Goal: Complete application form: Complete application form

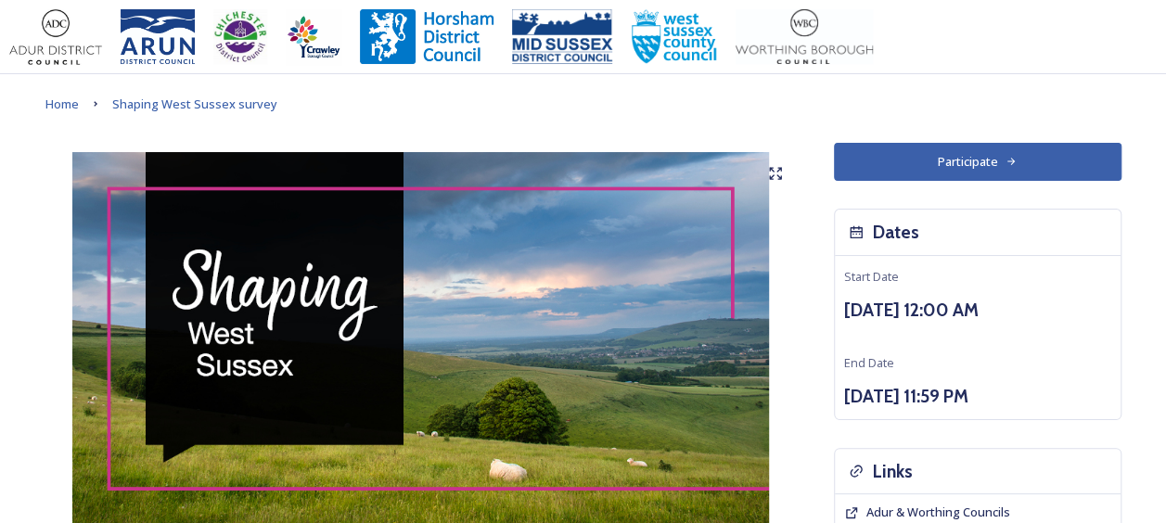
click at [972, 165] on button "Participate" at bounding box center [978, 162] width 288 height 38
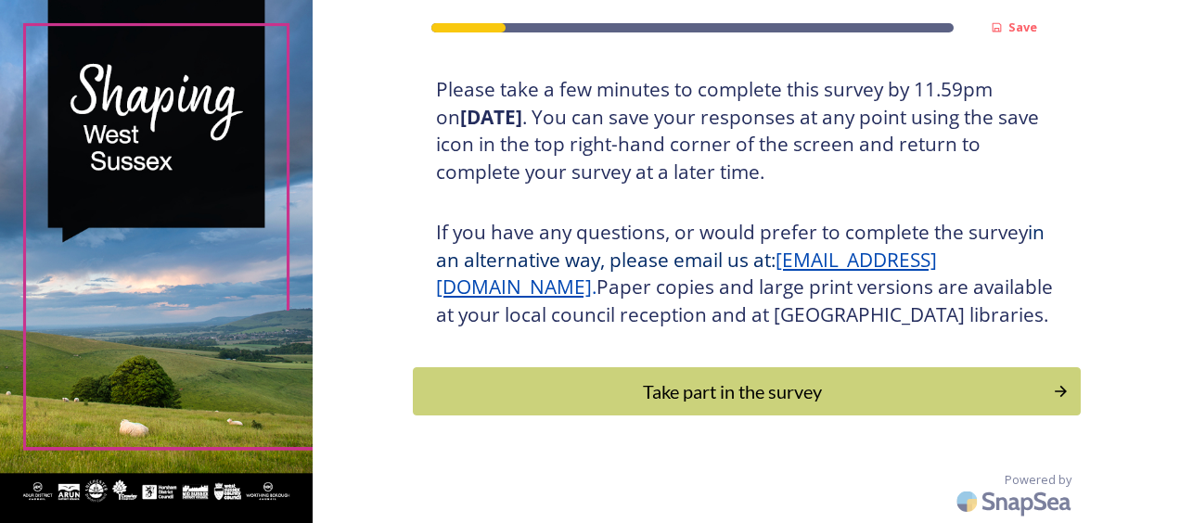
scroll to position [363, 0]
click at [805, 401] on div "Take part in the survey" at bounding box center [732, 392] width 627 height 28
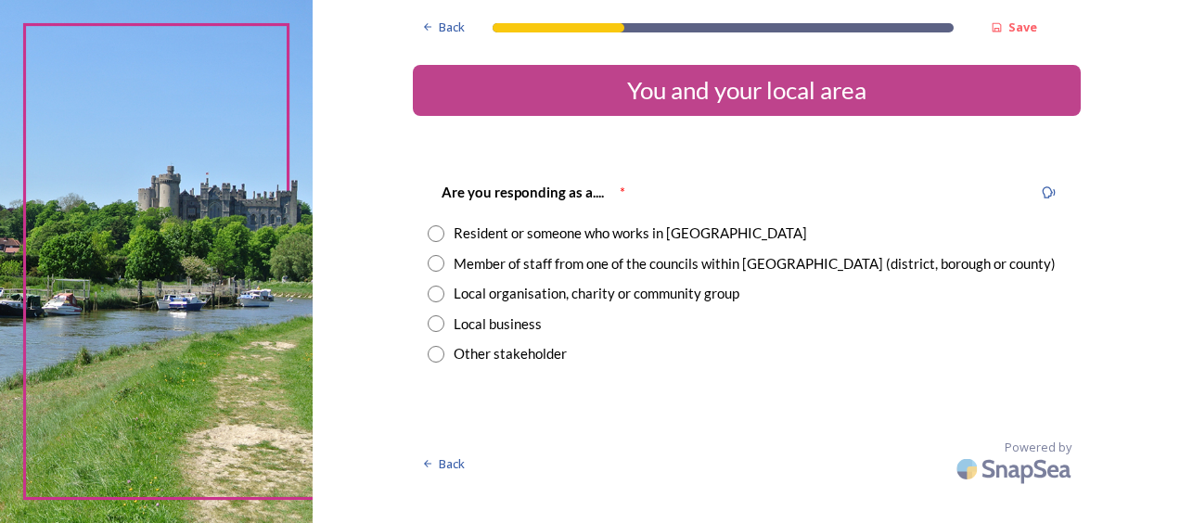
click at [549, 266] on div "Member of staff from one of the councils within [GEOGRAPHIC_DATA] (district, bo…" at bounding box center [755, 263] width 602 height 21
radio input "true"
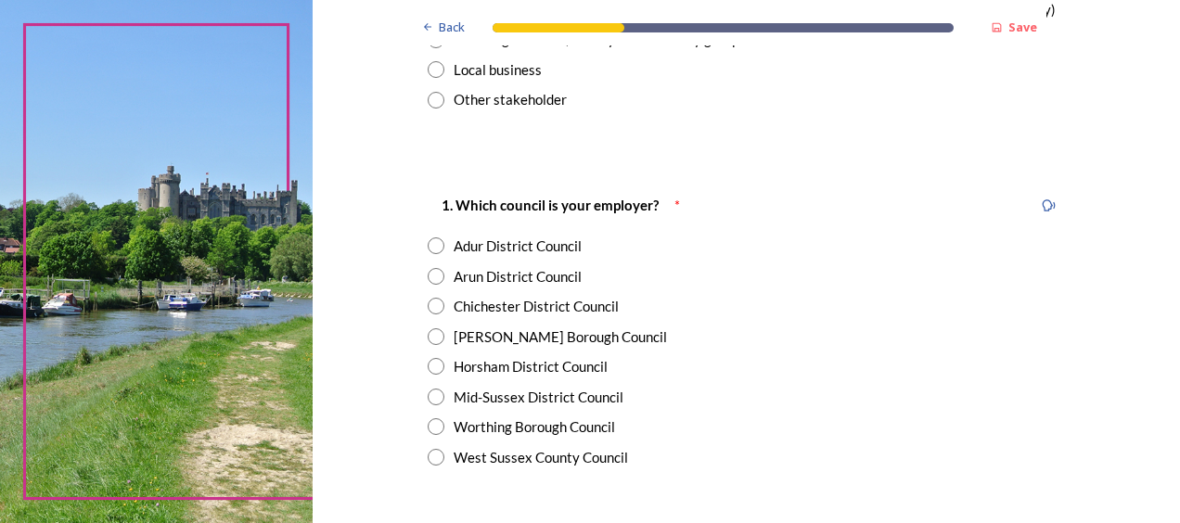
scroll to position [258, 0]
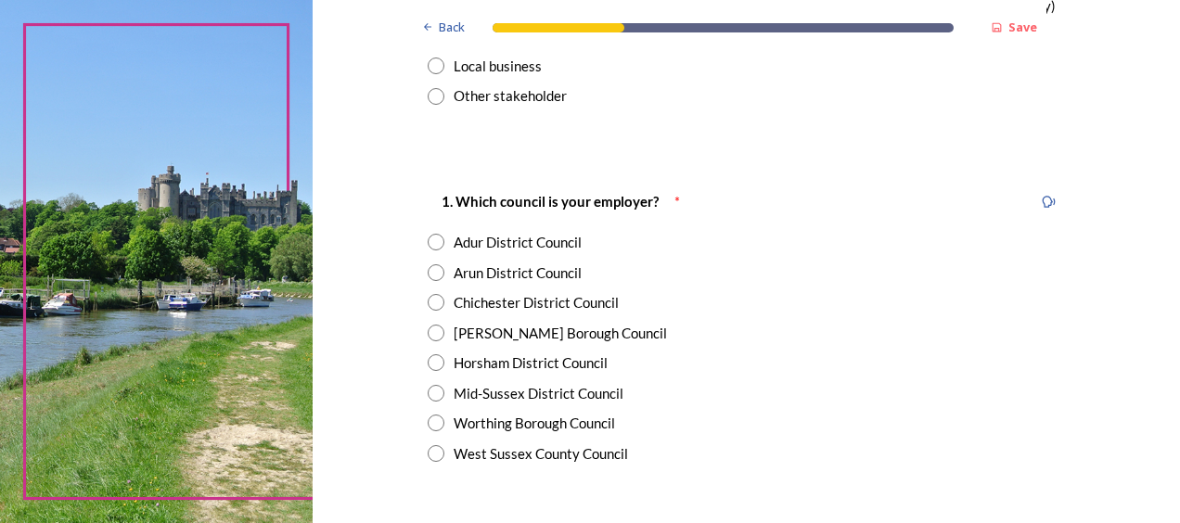
click at [586, 301] on div "Chichester District Council" at bounding box center [536, 302] width 165 height 21
radio input "true"
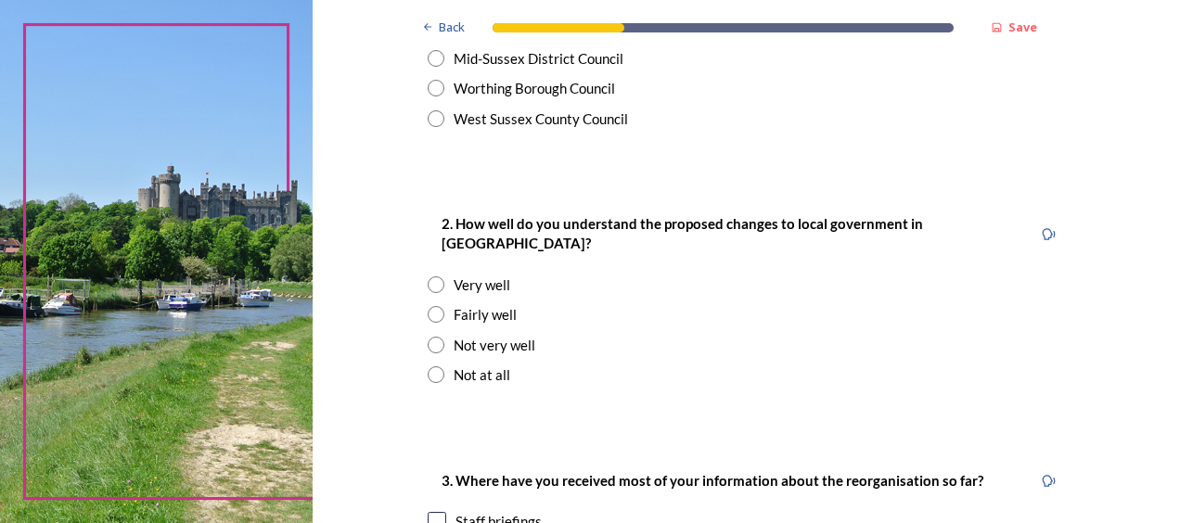
scroll to position [599, 0]
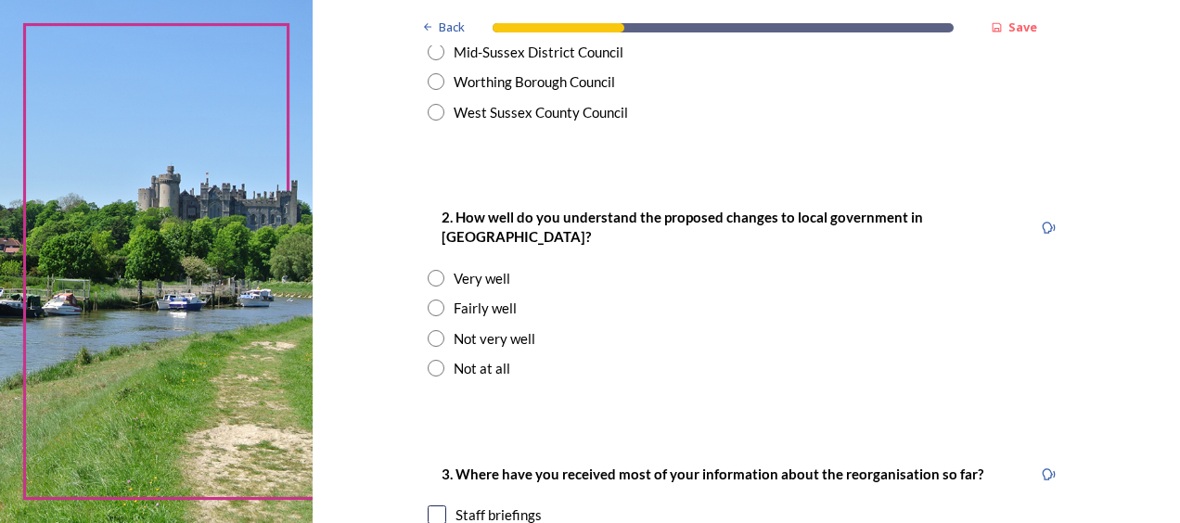
click at [430, 270] on input "radio" at bounding box center [436, 278] width 17 height 17
radio input "true"
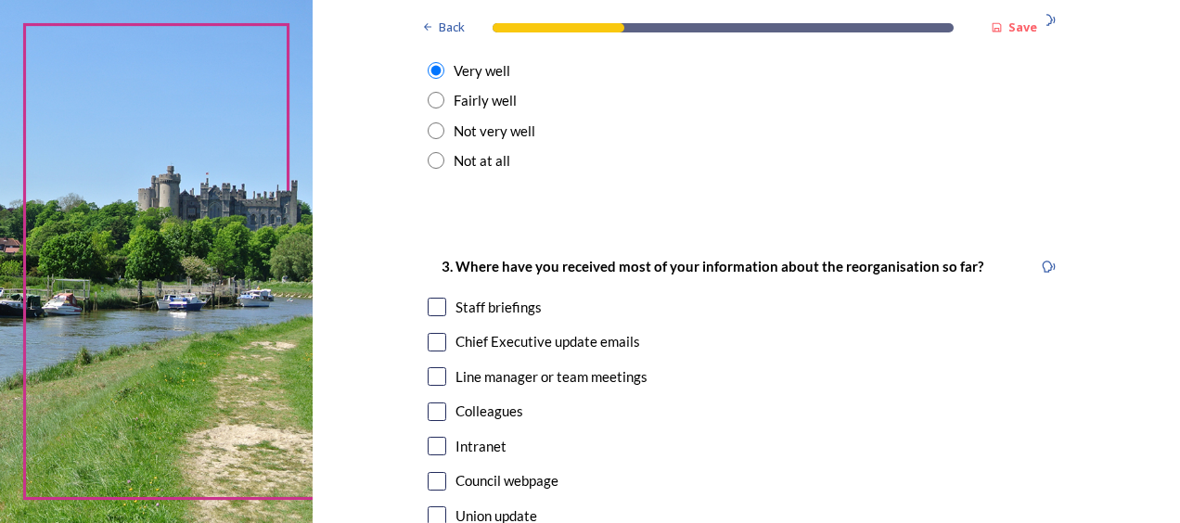
scroll to position [764, 0]
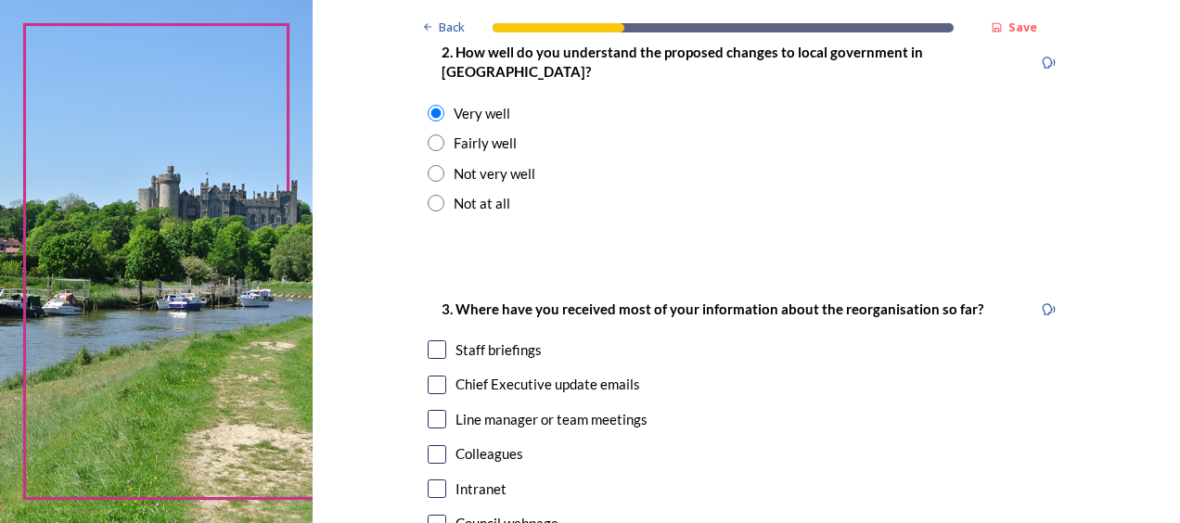
click at [432, 135] on input "radio" at bounding box center [436, 143] width 17 height 17
radio input "true"
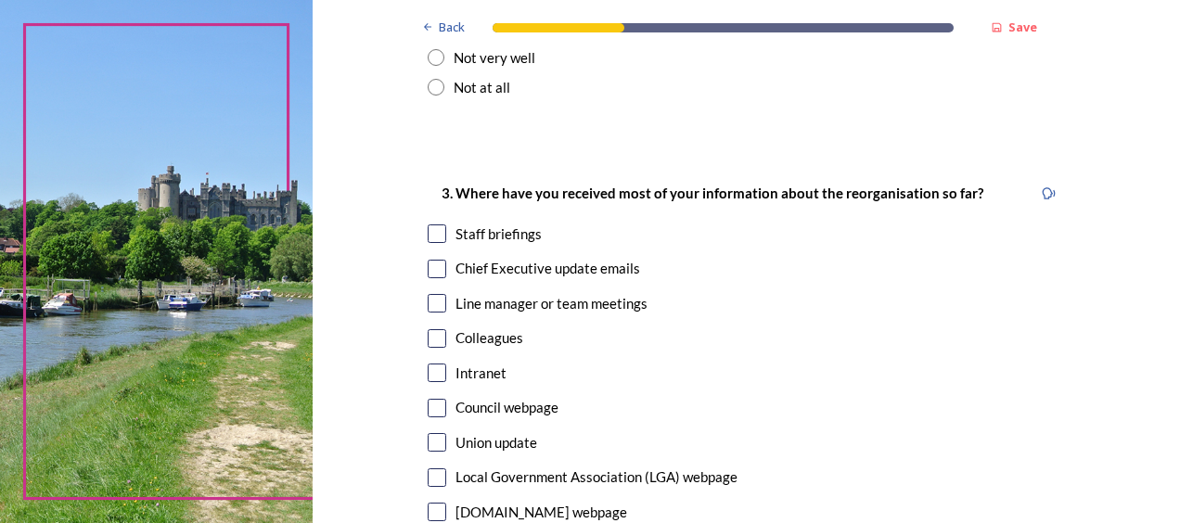
scroll to position [883, 0]
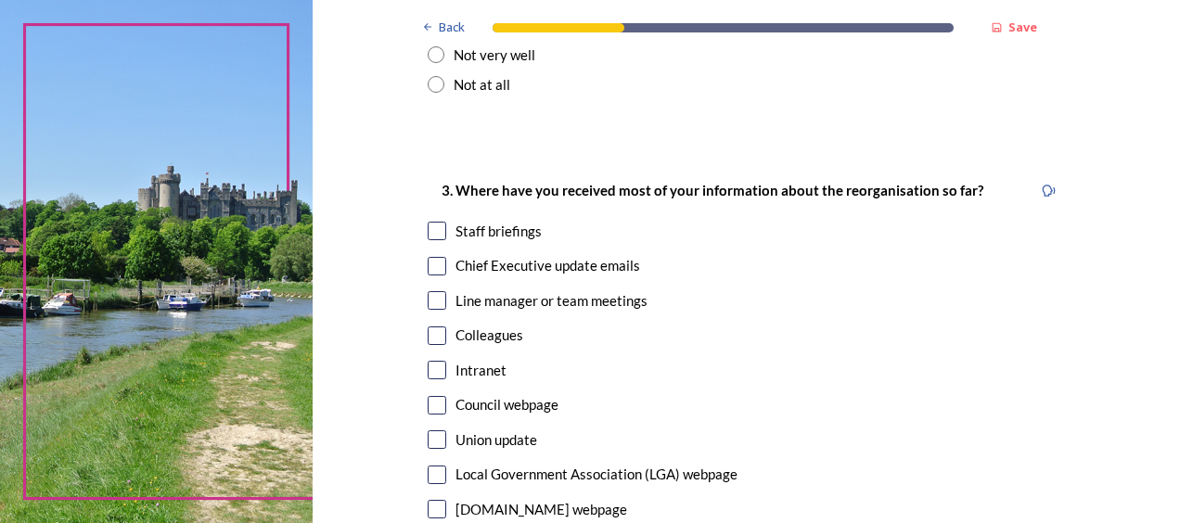
click at [434, 327] on input "checkbox" at bounding box center [437, 336] width 19 height 19
checkbox input "true"
click at [431, 361] on input "checkbox" at bounding box center [437, 370] width 19 height 19
checkbox input "true"
click at [432, 222] on input "checkbox" at bounding box center [437, 231] width 19 height 19
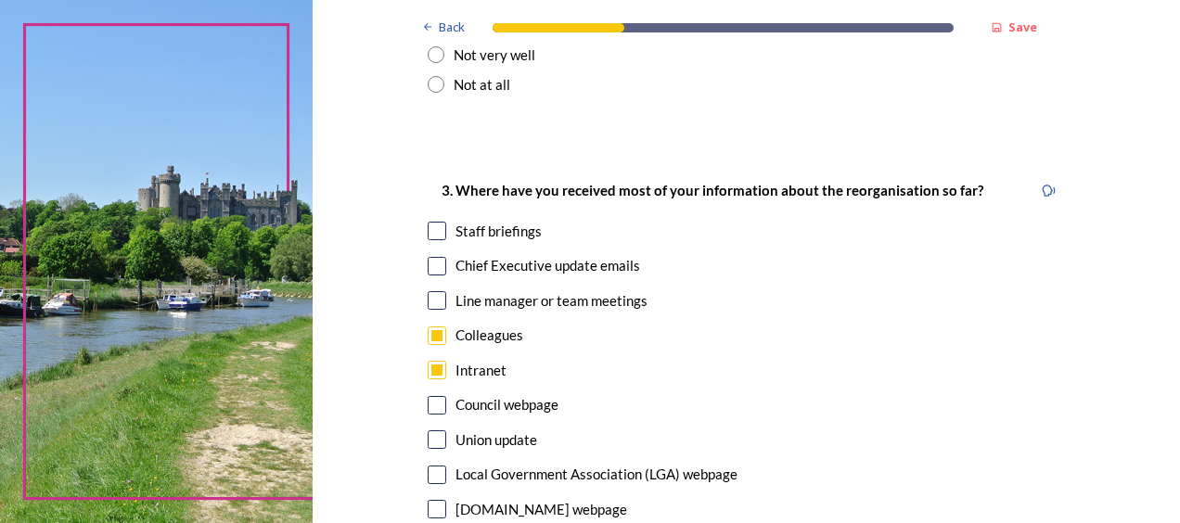
checkbox input "true"
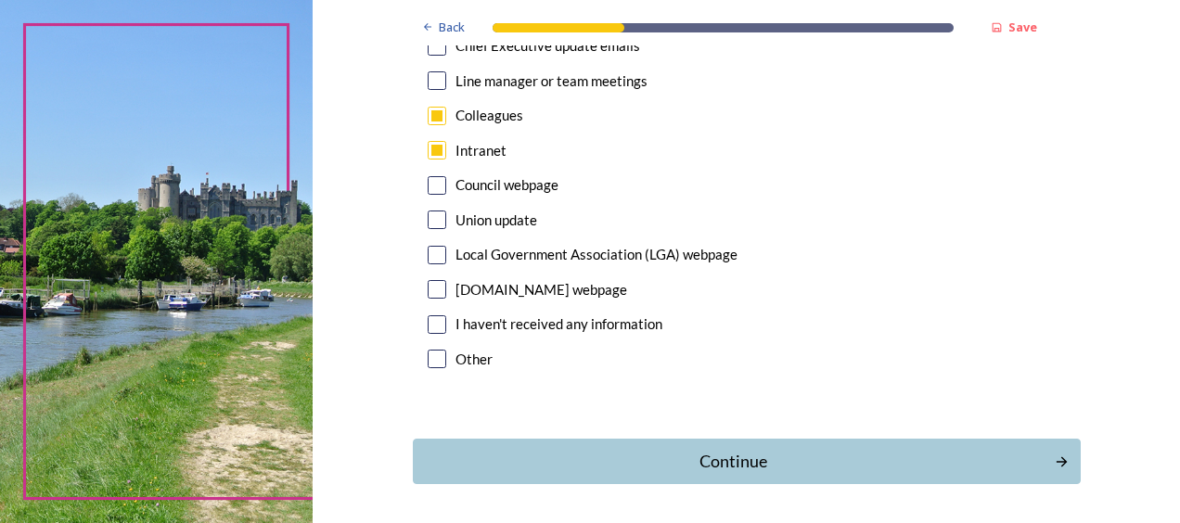
scroll to position [1151, 0]
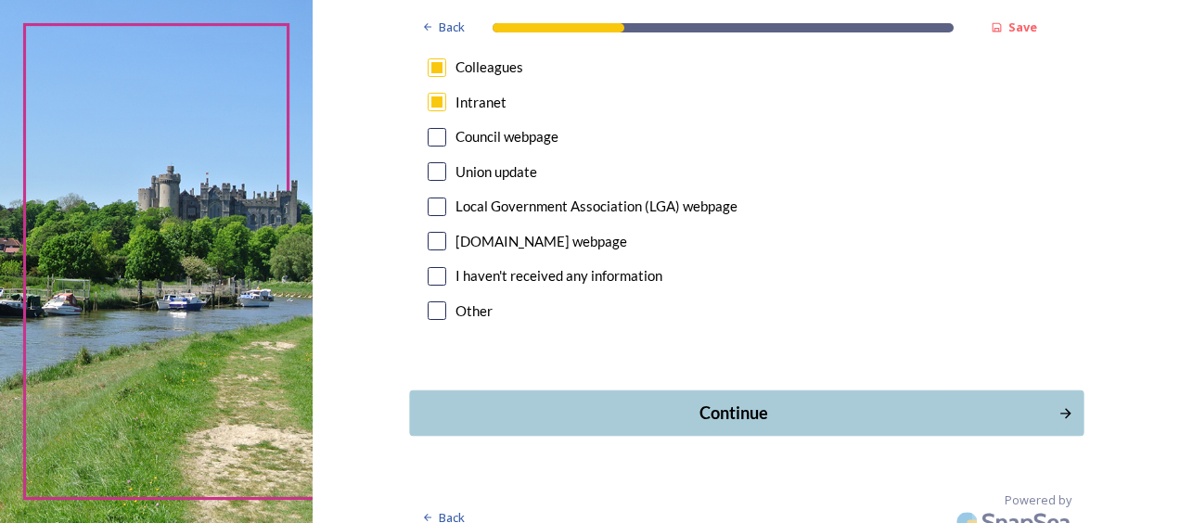
click at [692, 401] on div "Continue" at bounding box center [733, 413] width 628 height 25
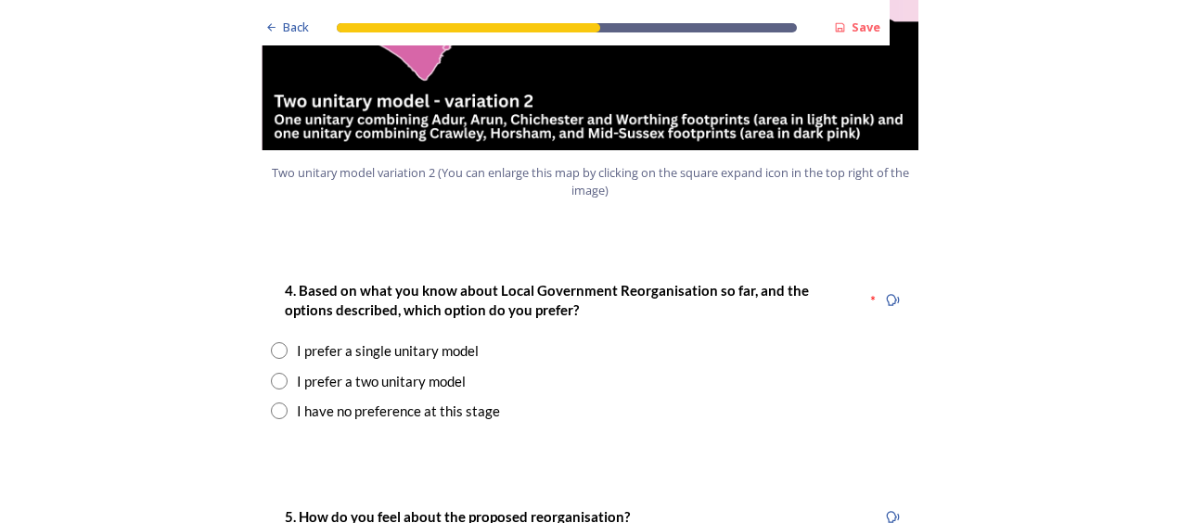
scroll to position [2303, 0]
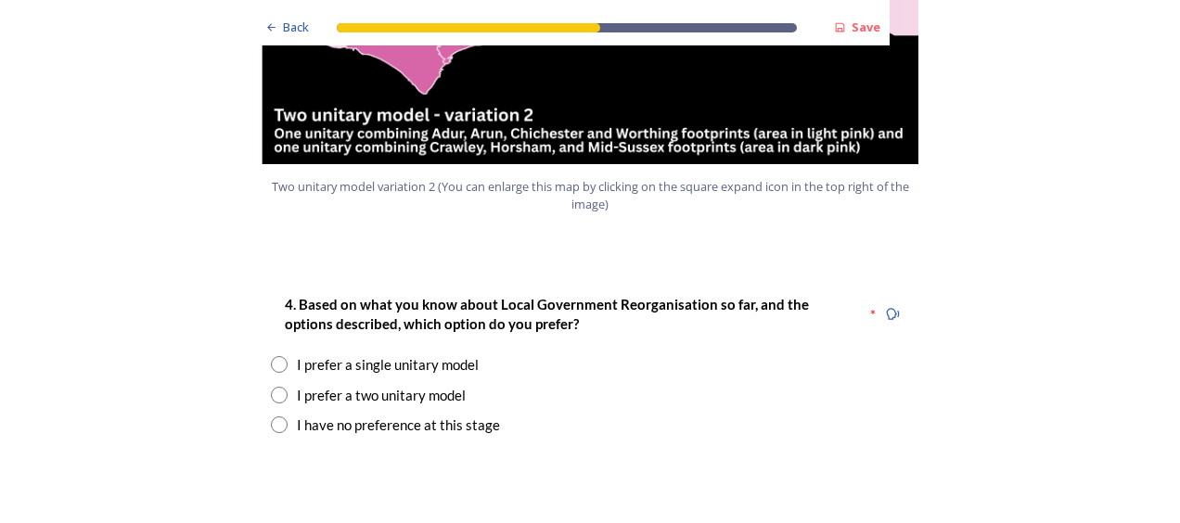
click at [271, 356] on input "radio" at bounding box center [279, 364] width 17 height 17
radio input "true"
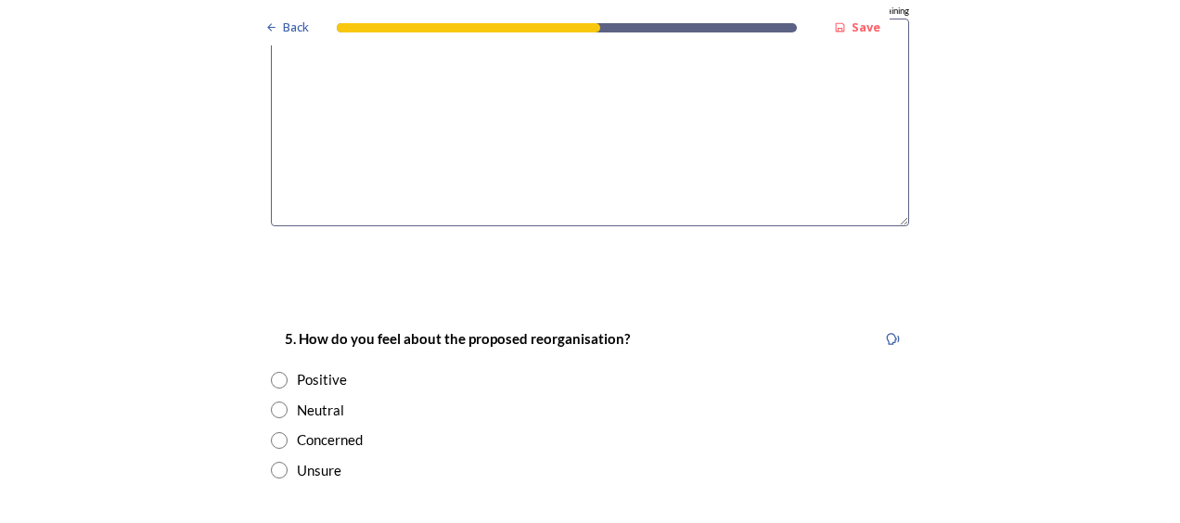
scroll to position [2899, 0]
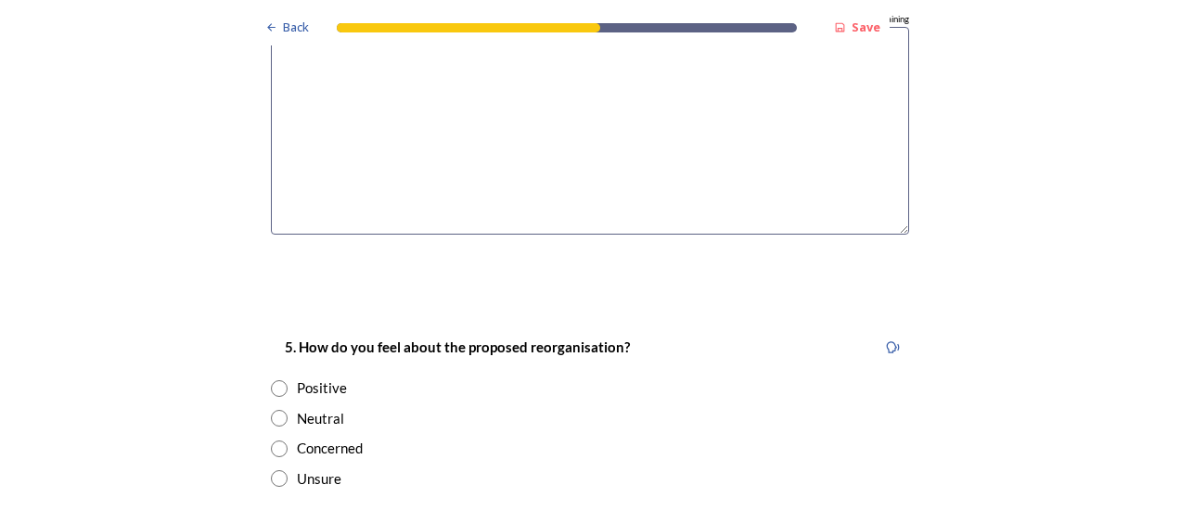
click at [282, 378] on div "Positive" at bounding box center [590, 388] width 638 height 21
radio input "true"
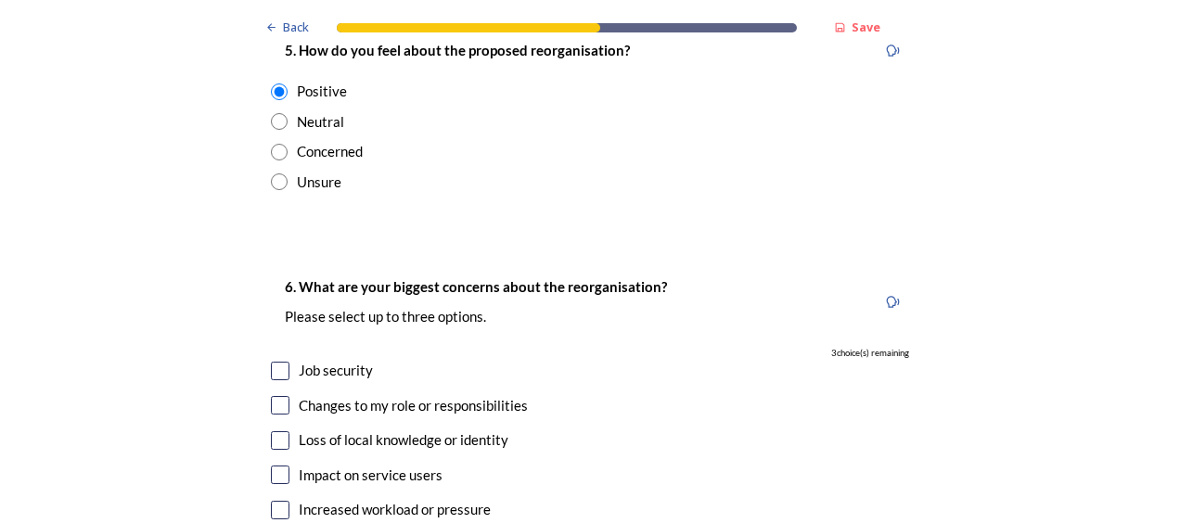
scroll to position [3304, 0]
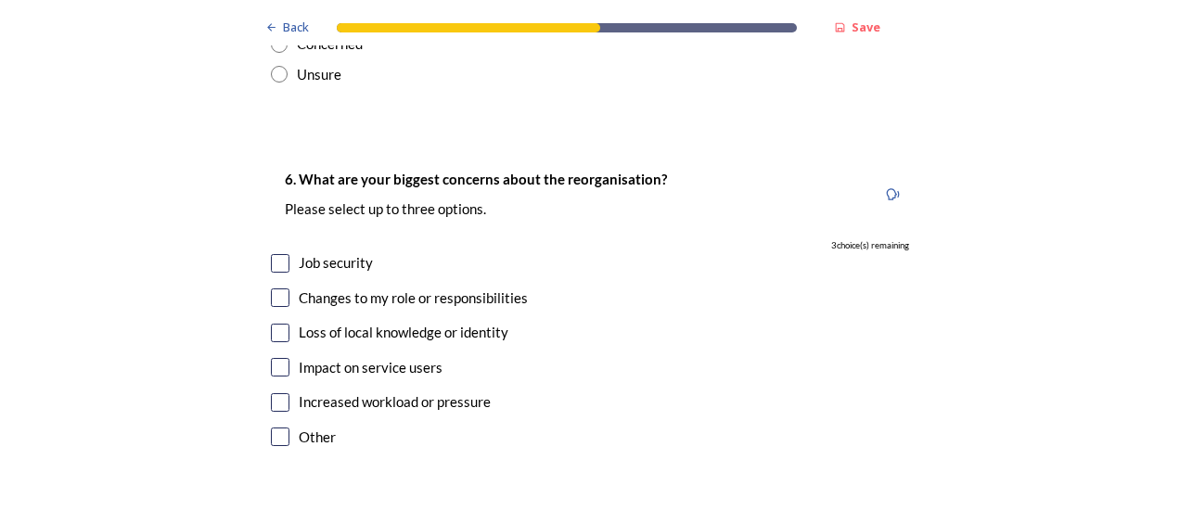
click at [273, 254] on input "checkbox" at bounding box center [280, 263] width 19 height 19
checkbox input "true"
click at [271, 393] on input "checkbox" at bounding box center [280, 402] width 19 height 19
checkbox input "true"
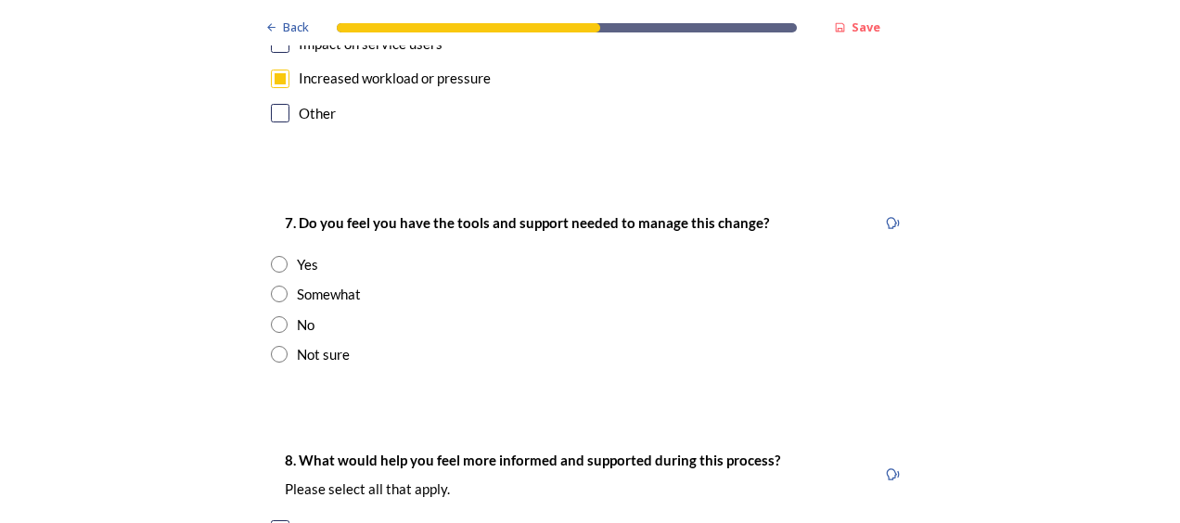
scroll to position [3296, 0]
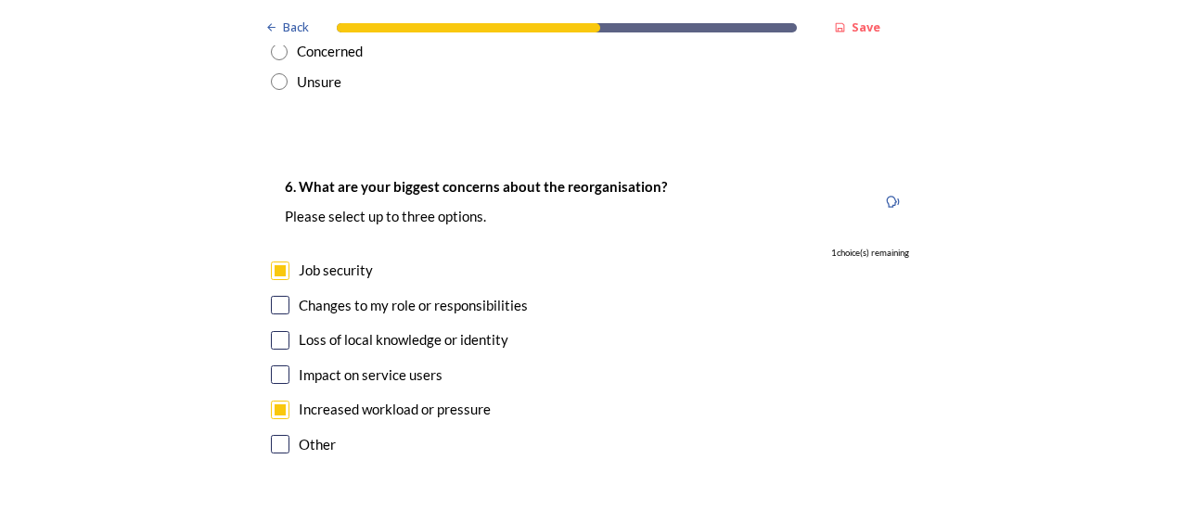
click at [283, 295] on div "Changes to my role or responsibilities" at bounding box center [590, 305] width 638 height 21
checkbox input "true"
click at [284, 399] on div "Increased workload or pressure" at bounding box center [590, 409] width 638 height 21
checkbox input "false"
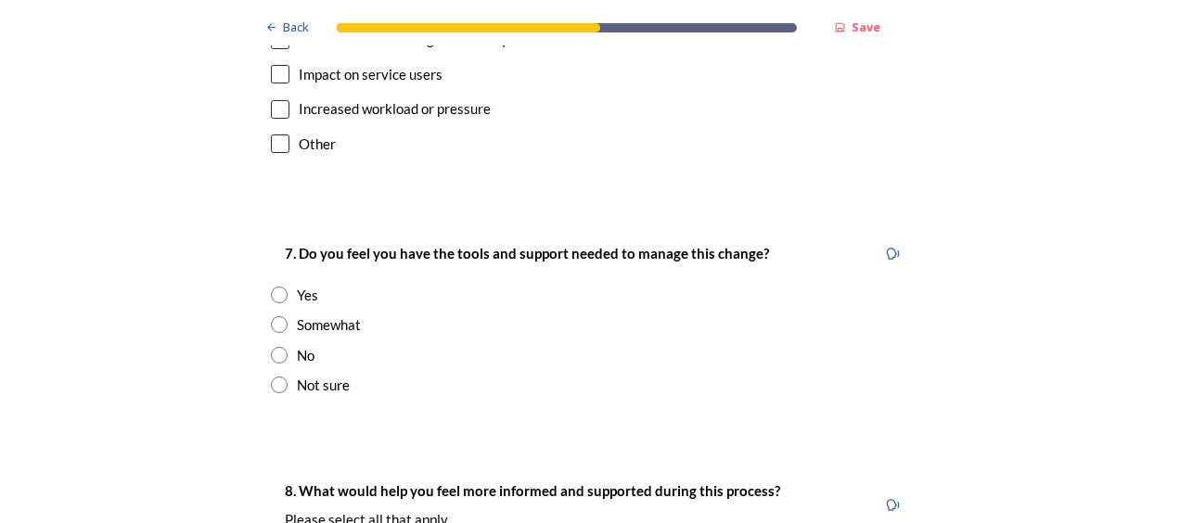
scroll to position [3604, 0]
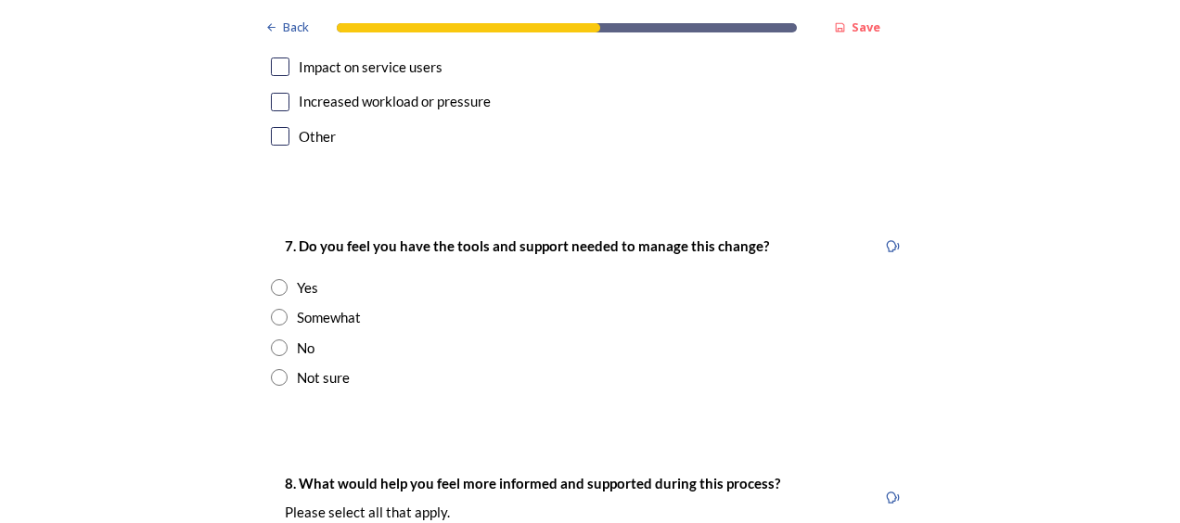
click at [271, 279] on input "radio" at bounding box center [279, 287] width 17 height 17
radio input "true"
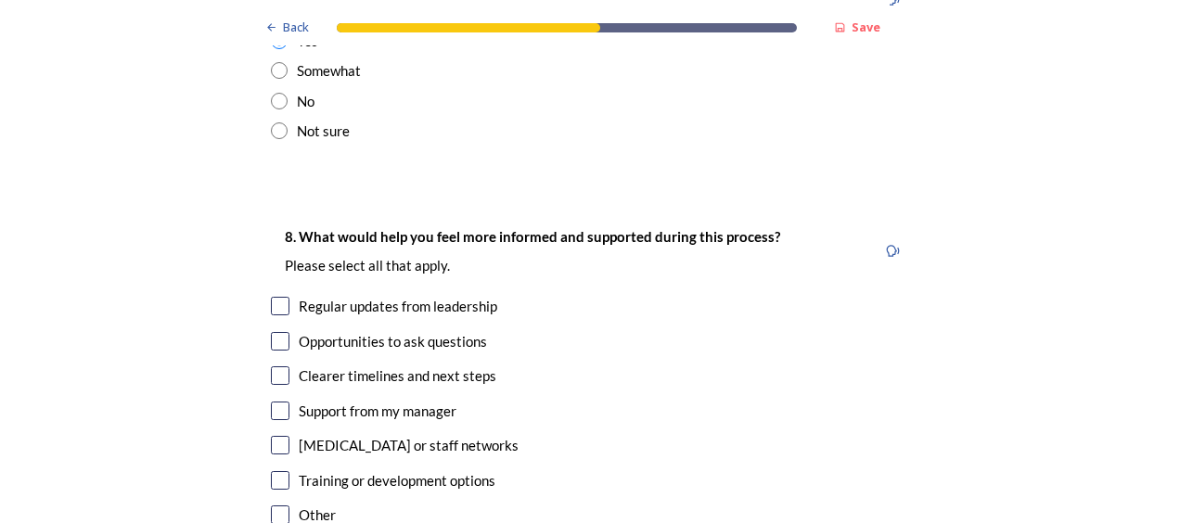
scroll to position [3889, 0]
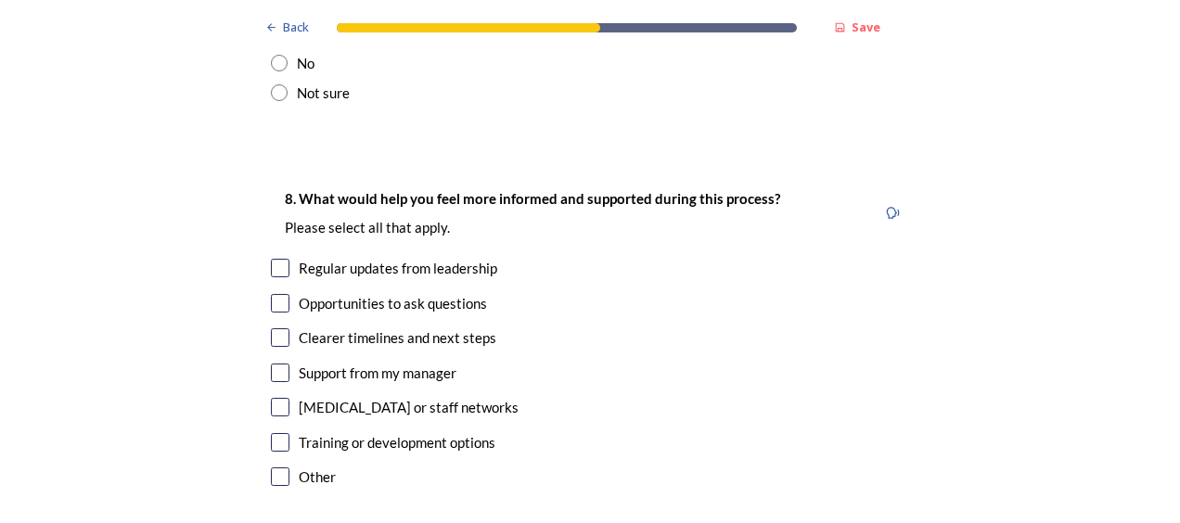
click at [276, 259] on input "checkbox" at bounding box center [280, 268] width 19 height 19
checkbox input "true"
click at [276, 328] on input "checkbox" at bounding box center [280, 337] width 19 height 19
checkbox input "true"
click at [272, 433] on input "checkbox" at bounding box center [280, 442] width 19 height 19
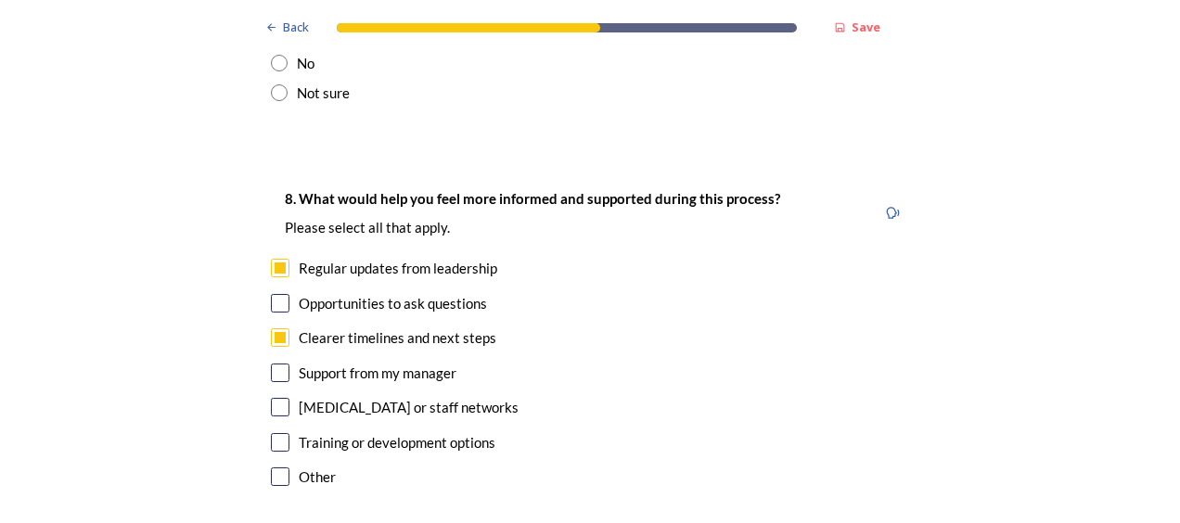
checkbox input "true"
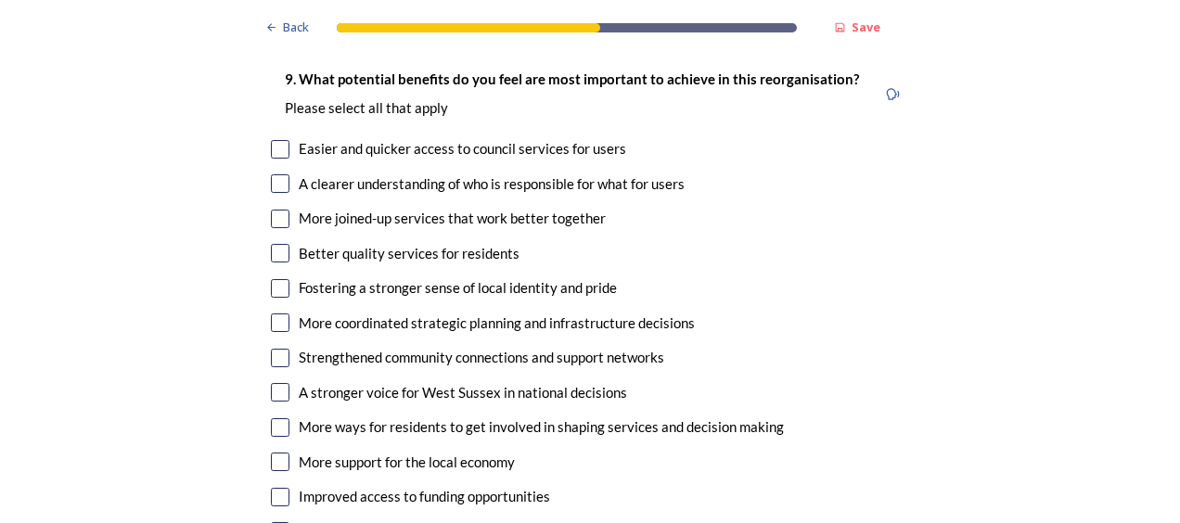
scroll to position [4329, 0]
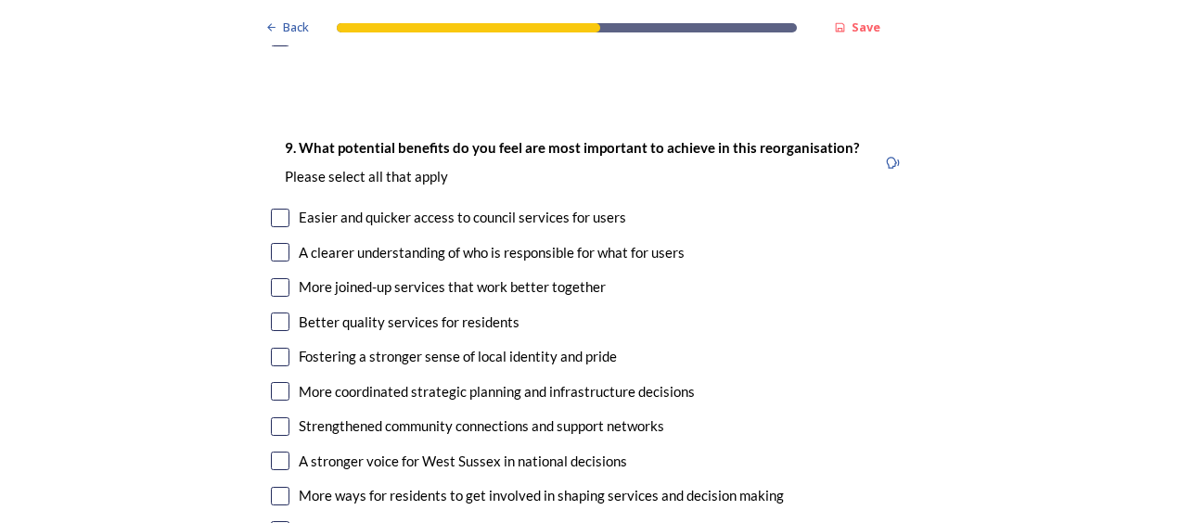
click at [280, 209] on input "checkbox" at bounding box center [280, 218] width 19 height 19
checkbox input "true"
click at [276, 278] on input "checkbox" at bounding box center [280, 287] width 19 height 19
checkbox input "true"
click at [271, 313] on input "checkbox" at bounding box center [280, 322] width 19 height 19
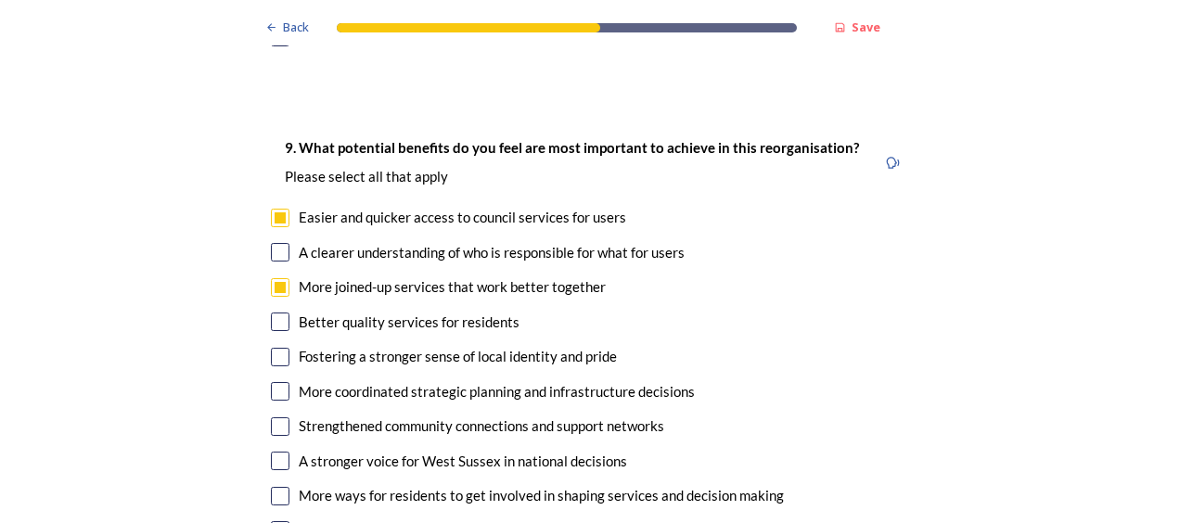
checkbox input "true"
click at [271, 243] on input "checkbox" at bounding box center [280, 252] width 19 height 19
checkbox input "true"
click at [280, 348] on input "checkbox" at bounding box center [280, 357] width 19 height 19
checkbox input "true"
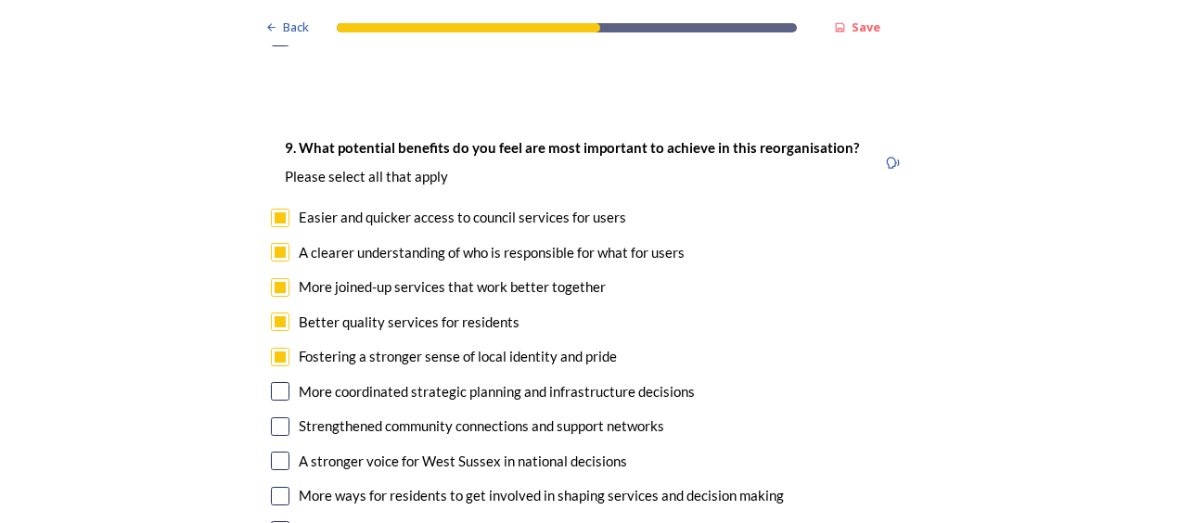
click at [278, 382] on input "checkbox" at bounding box center [280, 391] width 19 height 19
checkbox input "true"
click at [277, 418] on input "checkbox" at bounding box center [280, 427] width 19 height 19
checkbox input "true"
click at [277, 452] on input "checkbox" at bounding box center [280, 461] width 19 height 19
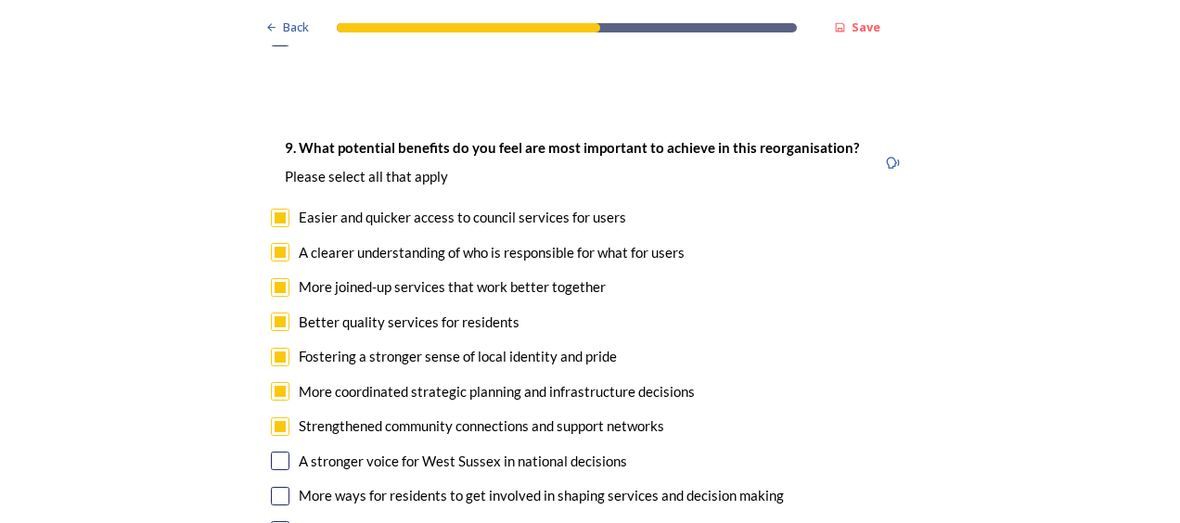
checkbox input "true"
click at [277, 487] on input "checkbox" at bounding box center [280, 496] width 19 height 19
checkbox input "true"
click at [275, 521] on input "checkbox" at bounding box center [280, 530] width 19 height 19
checkbox input "true"
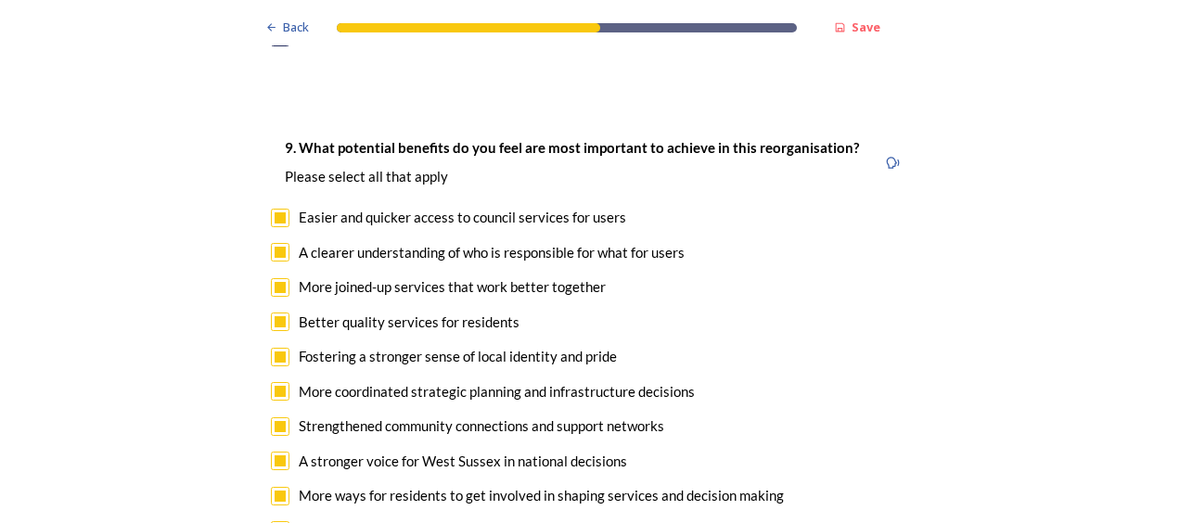
checkbox input "true"
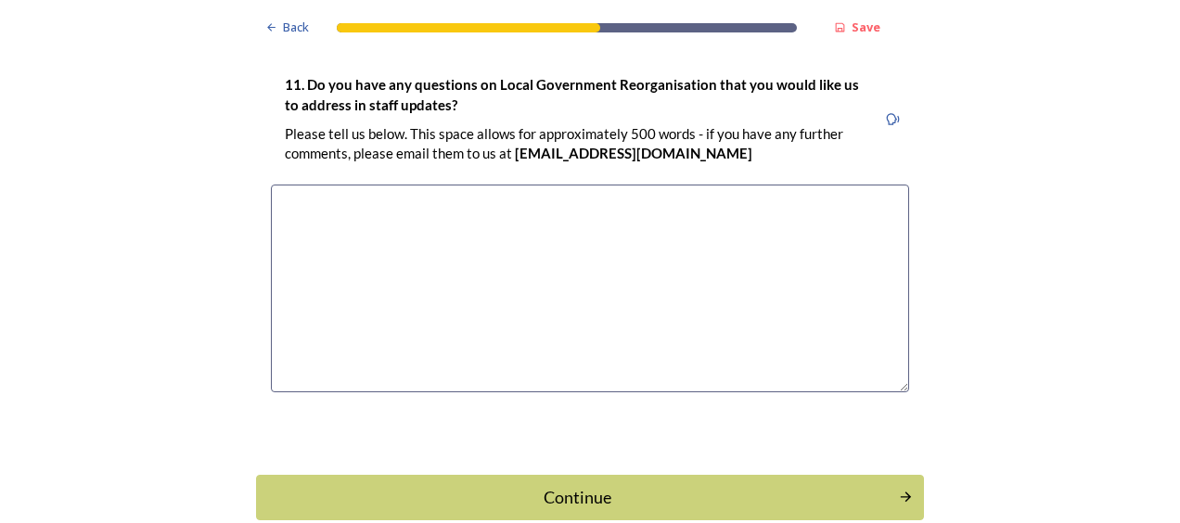
scroll to position [5385, 0]
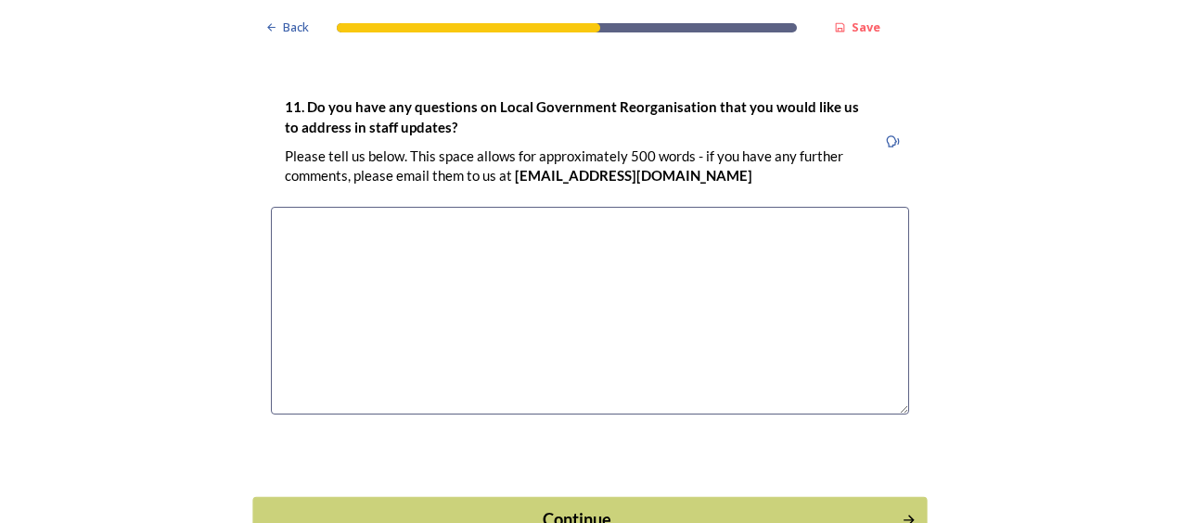
click at [760, 508] on div "Continue" at bounding box center [577, 520] width 628 height 25
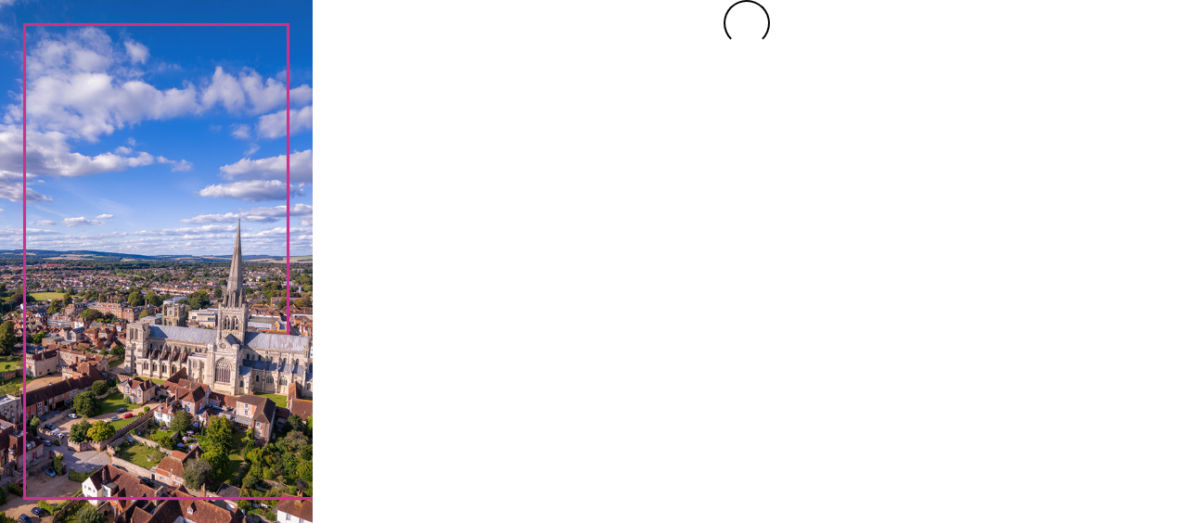
scroll to position [0, 0]
